Goal: Information Seeking & Learning: Understand process/instructions

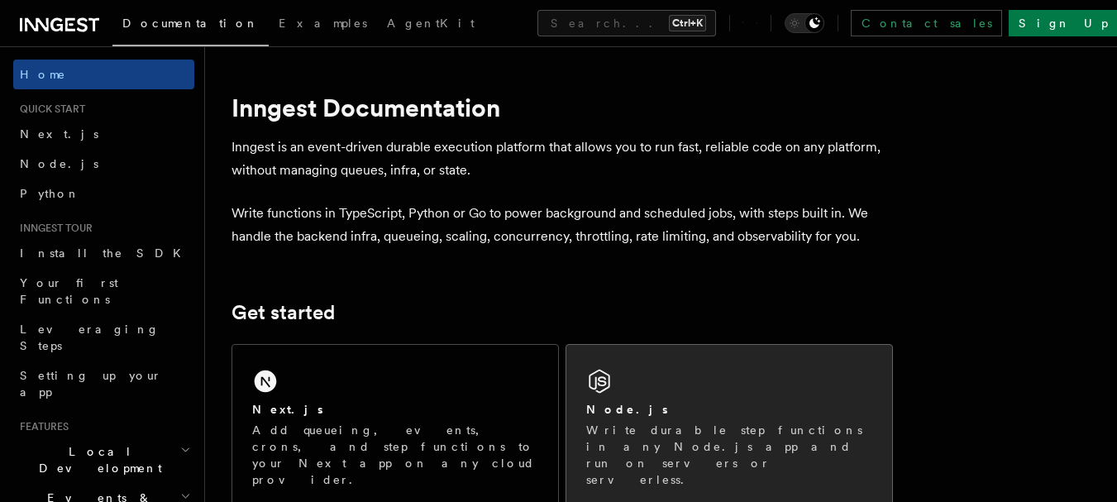
click at [646, 455] on div "Node.js Write durable step functions in any Node.js app and run on servers or s…" at bounding box center [729, 426] width 326 height 163
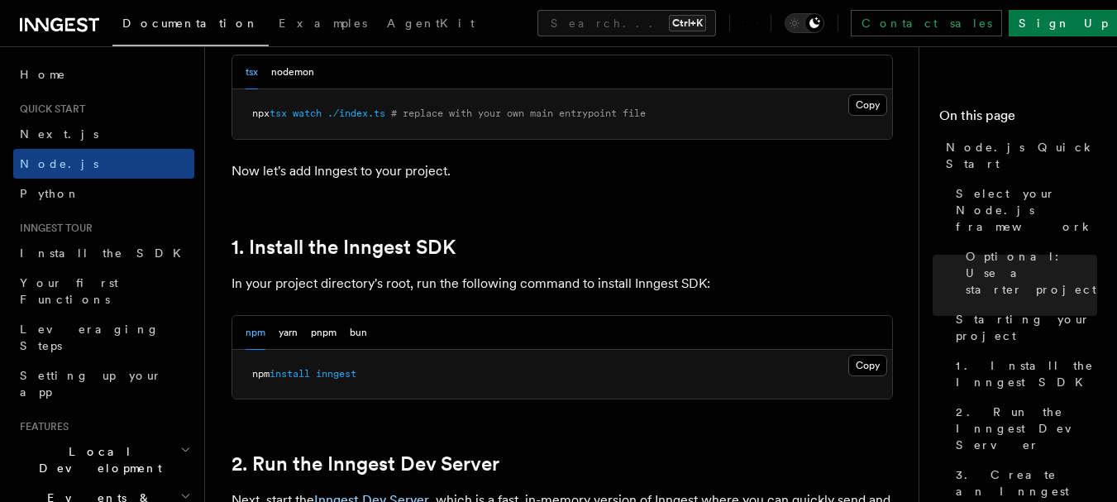
scroll to position [910, 0]
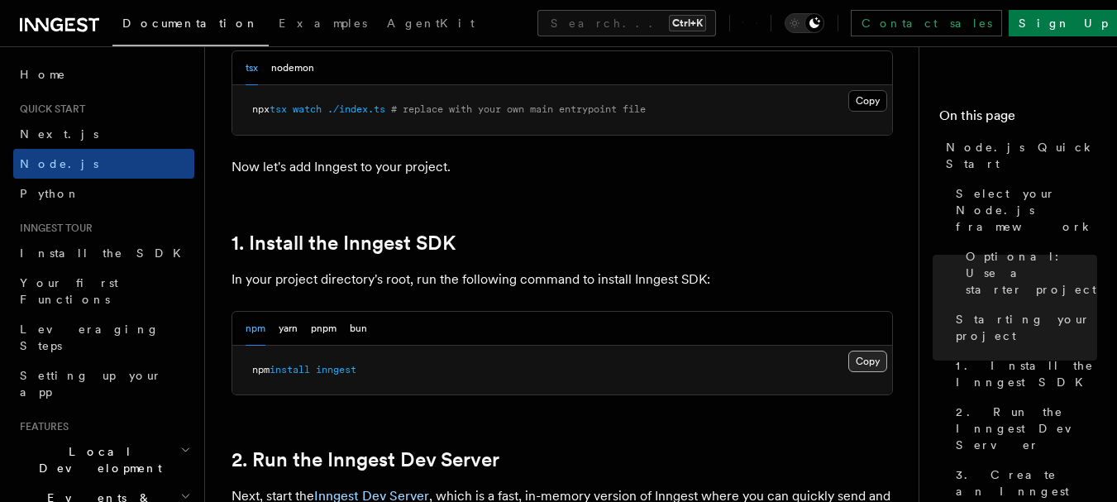
click at [860, 360] on button "Copy Copied" at bounding box center [867, 362] width 39 height 22
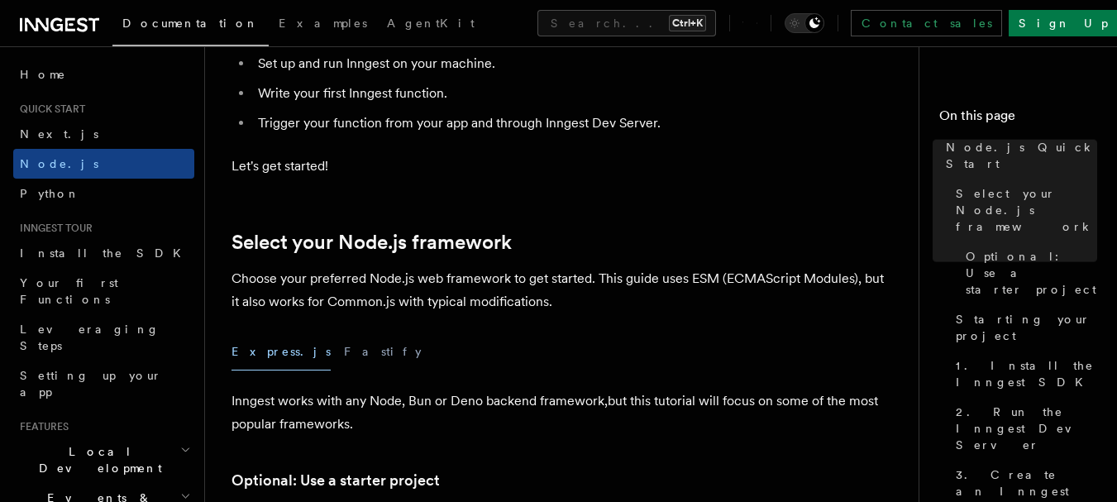
scroll to position [248, 0]
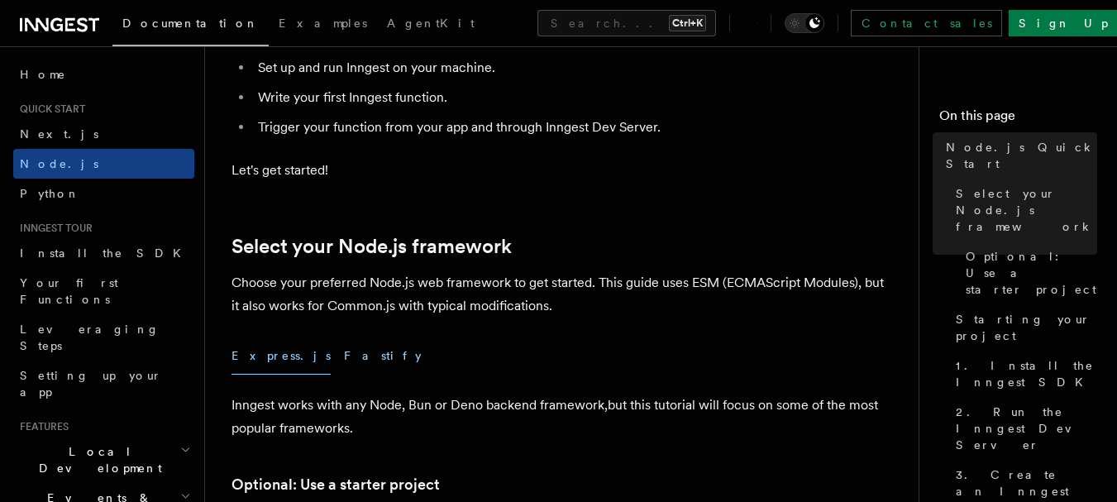
click at [344, 346] on button "Fastify" at bounding box center [383, 355] width 78 height 37
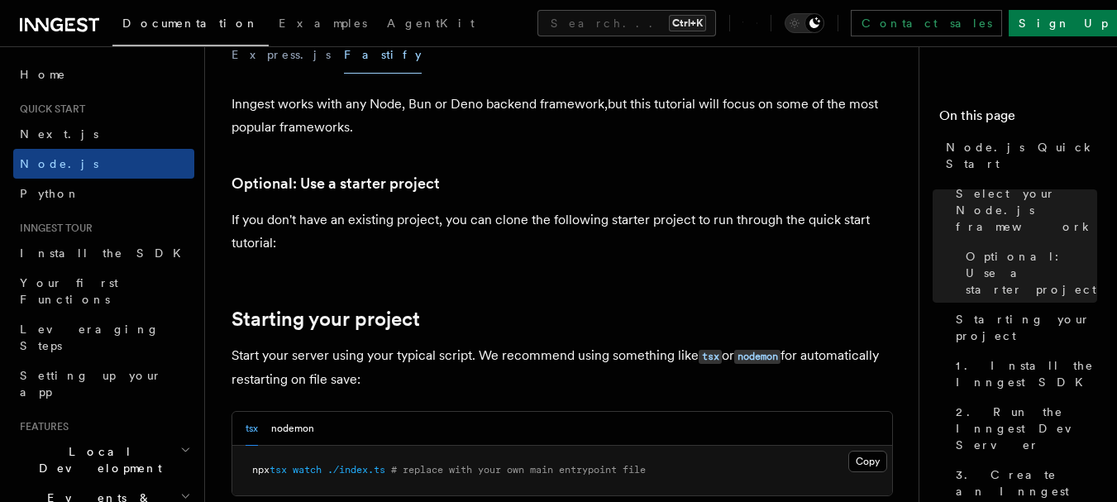
scroll to position [413, 0]
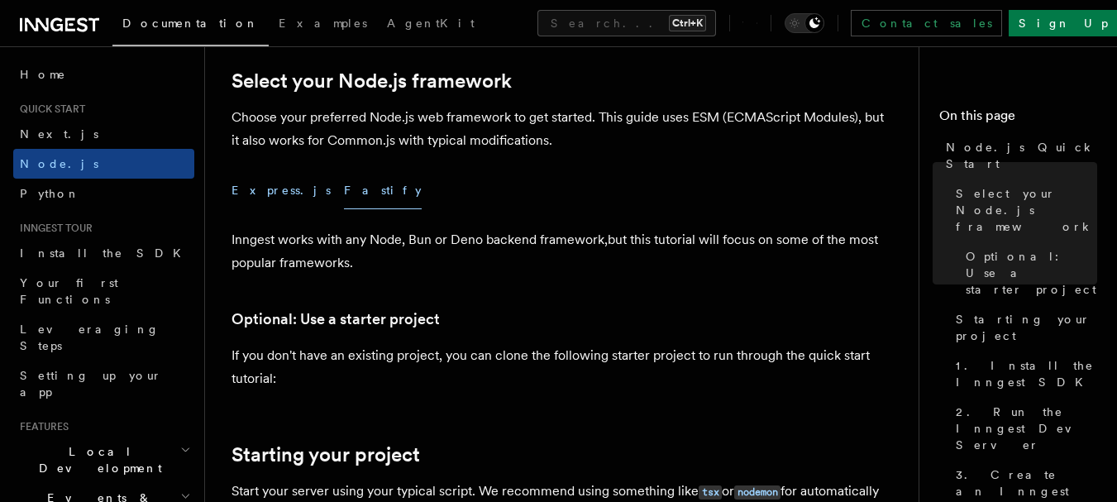
click at [262, 197] on button "Express.js" at bounding box center [281, 190] width 99 height 37
click at [344, 193] on button "Fastify" at bounding box center [383, 190] width 78 height 37
click at [247, 187] on button "Express.js" at bounding box center [281, 190] width 99 height 37
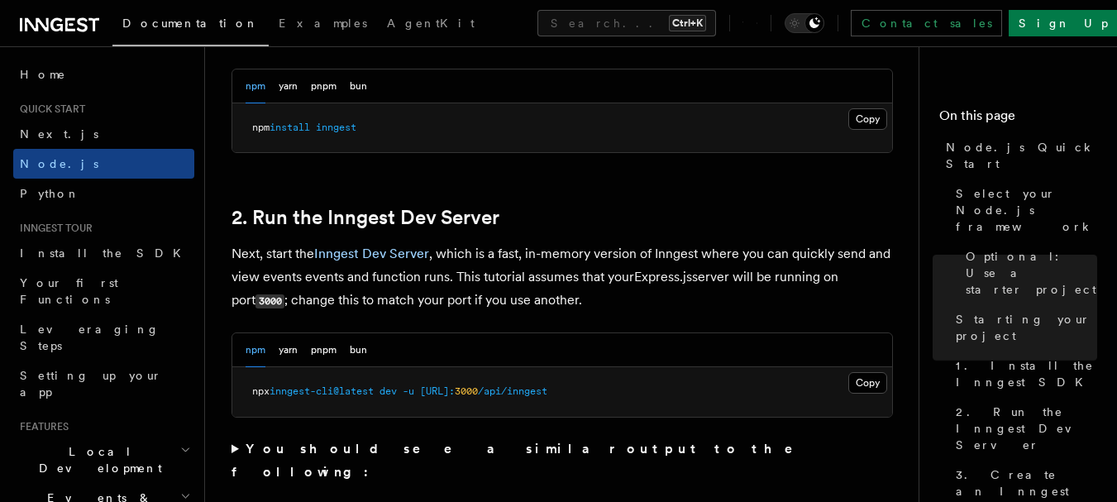
scroll to position [1158, 0]
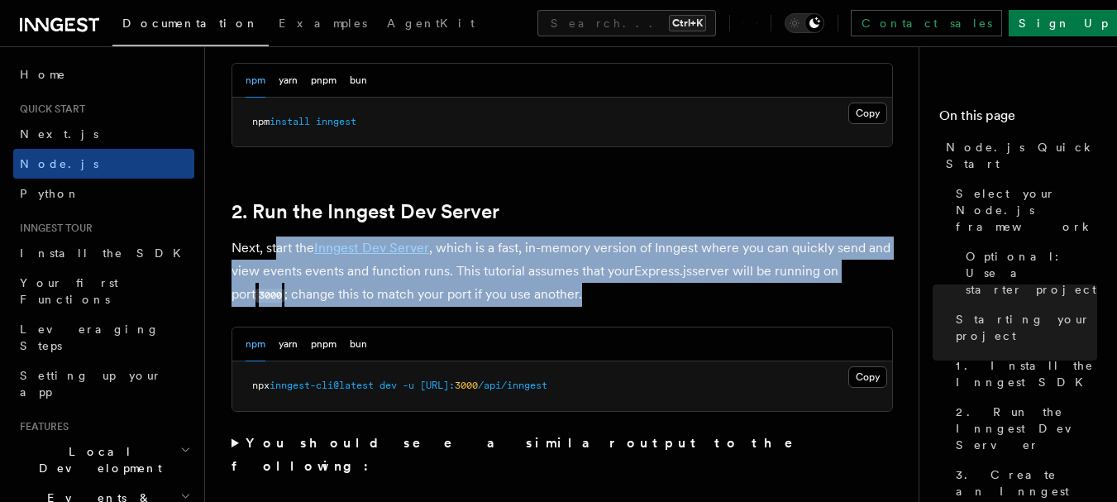
drag, startPoint x: 276, startPoint y: 251, endPoint x: 619, endPoint y: 288, distance: 344.4
click at [619, 288] on p "Next, start the Inngest Dev Server , which is a fast, in-memory version of Inng…" at bounding box center [563, 272] width 662 height 70
click at [619, 290] on p "Next, start the Inngest Dev Server , which is a fast, in-memory version of Inng…" at bounding box center [563, 272] width 662 height 70
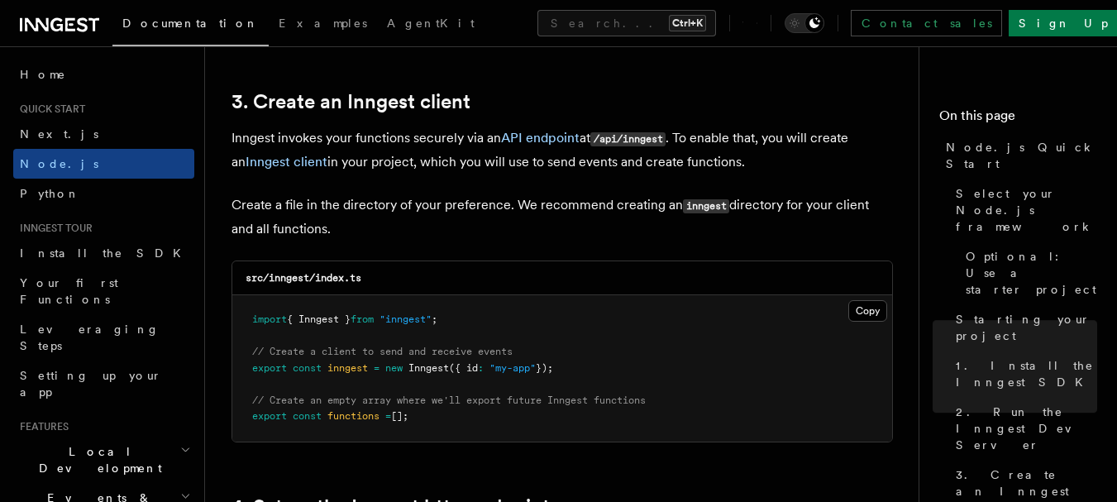
scroll to position [2150, 0]
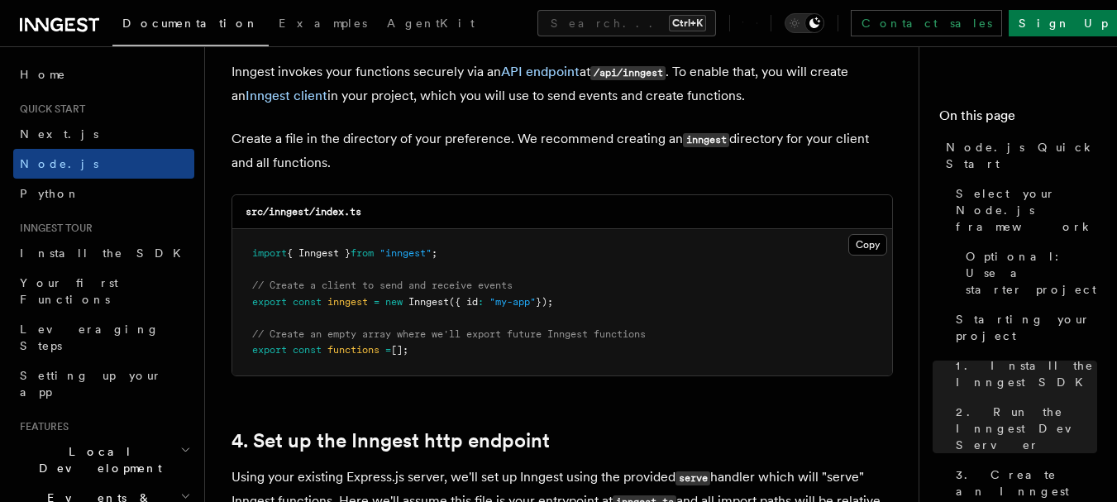
click at [289, 214] on code "src/inngest/index.ts" at bounding box center [304, 212] width 116 height 12
copy code "inngest"
click at [857, 242] on button "Copy Copied" at bounding box center [867, 245] width 39 height 22
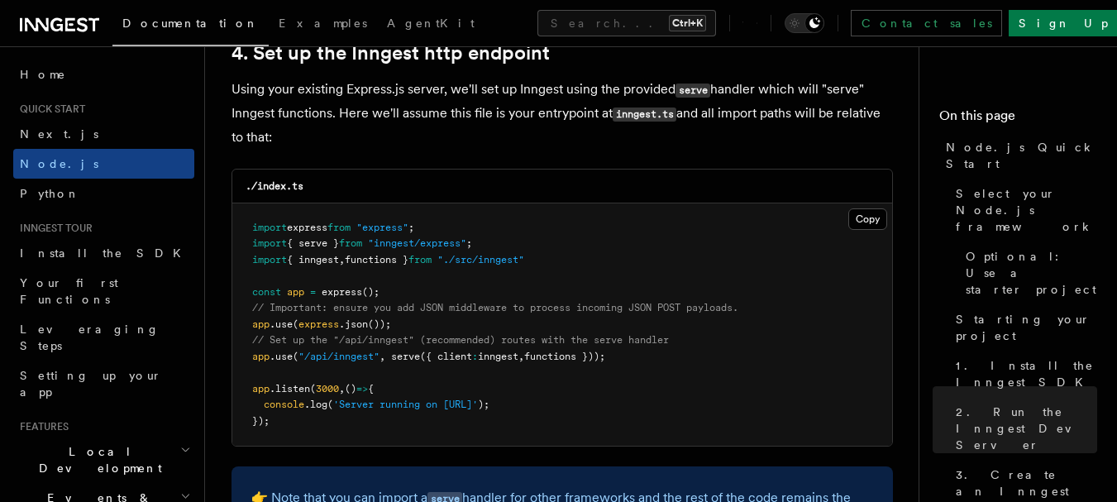
scroll to position [2563, 0]
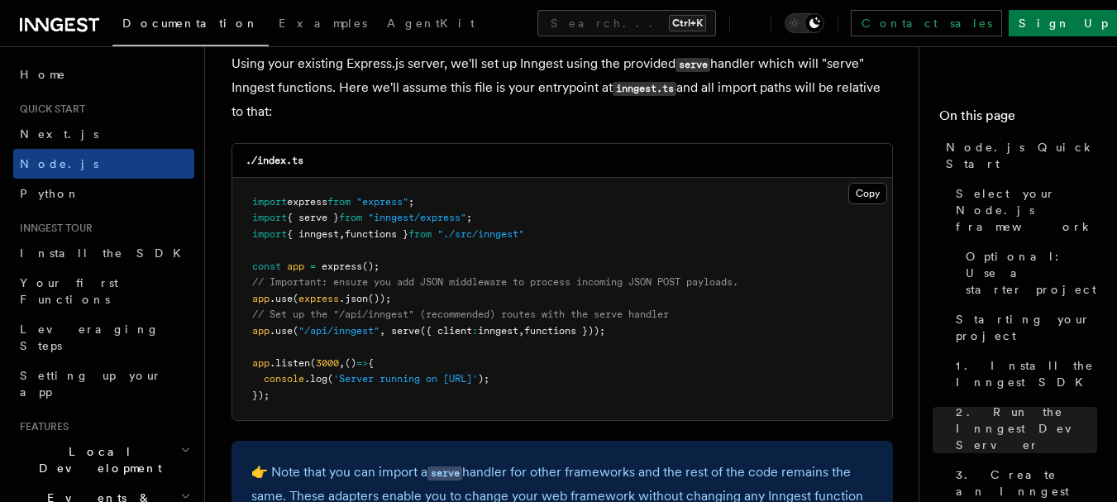
drag, startPoint x: 641, startPoint y: 330, endPoint x: 227, endPoint y: 321, distance: 414.4
click at [658, 354] on pre "import express from "express" ; import { serve } from "inngest/express" ; impor…" at bounding box center [562, 299] width 660 height 243
drag, startPoint x: 409, startPoint y: 296, endPoint x: 237, endPoint y: 294, distance: 171.2
click at [237, 294] on pre "import express from "express" ; import { serve } from "inngest/express" ; impor…" at bounding box center [562, 299] width 660 height 243
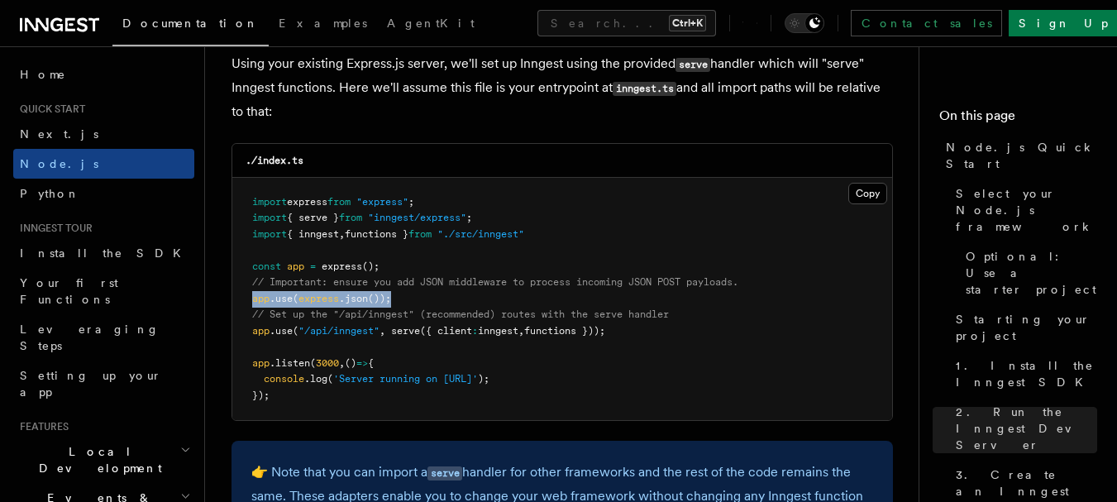
copy span "app .use ( express .json ());"
